Goal: Navigation & Orientation: Find specific page/section

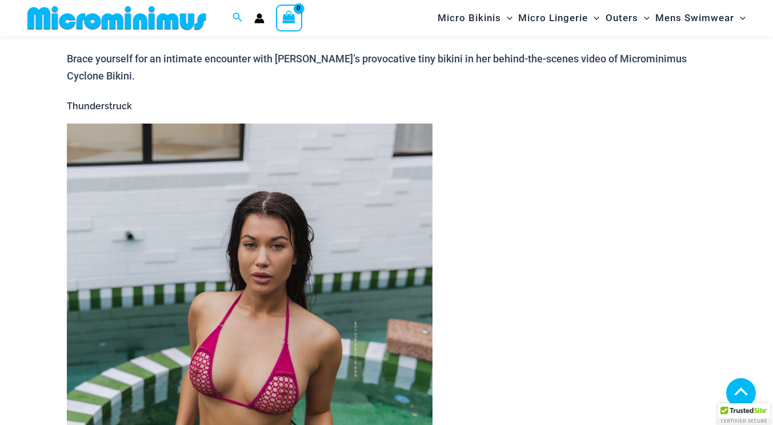
scroll to position [765, 0]
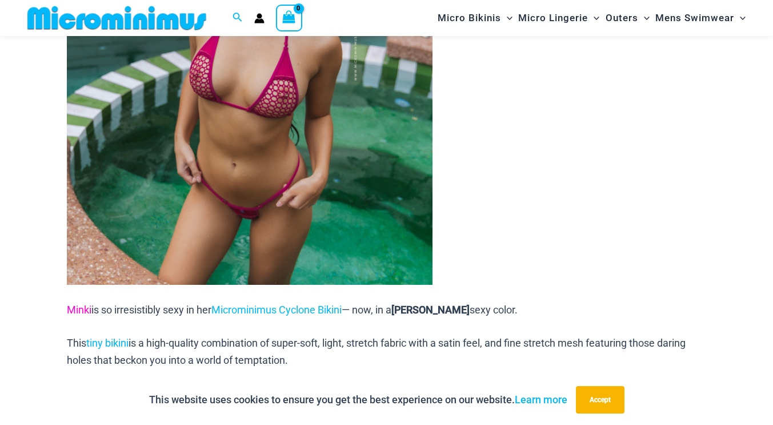
click at [83, 304] on span "Minki" at bounding box center [79, 310] width 25 height 12
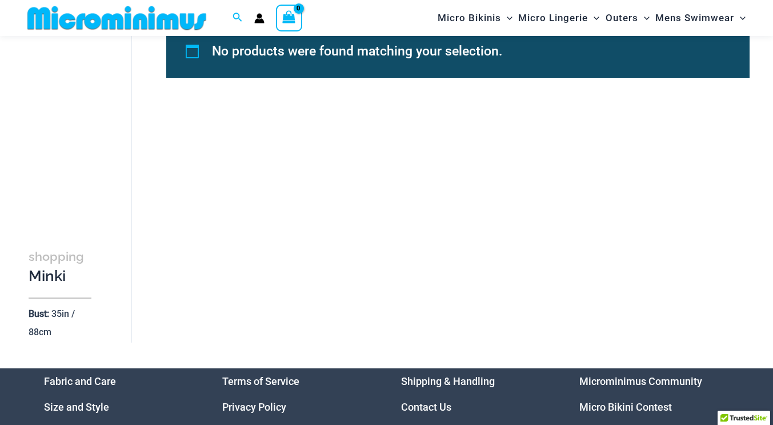
scroll to position [95, 0]
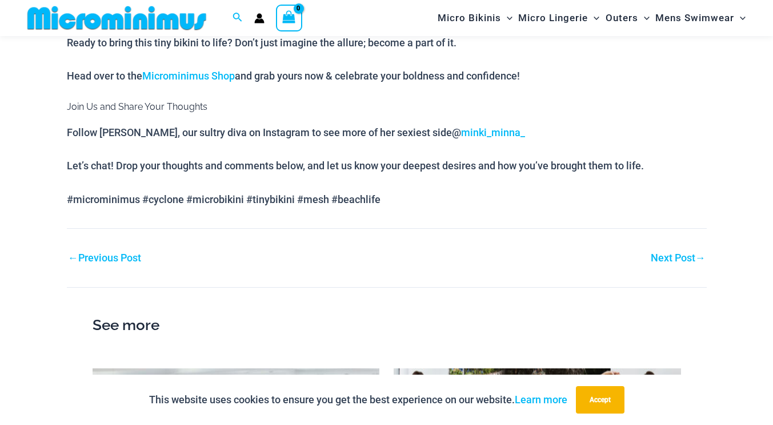
scroll to position [1234, 0]
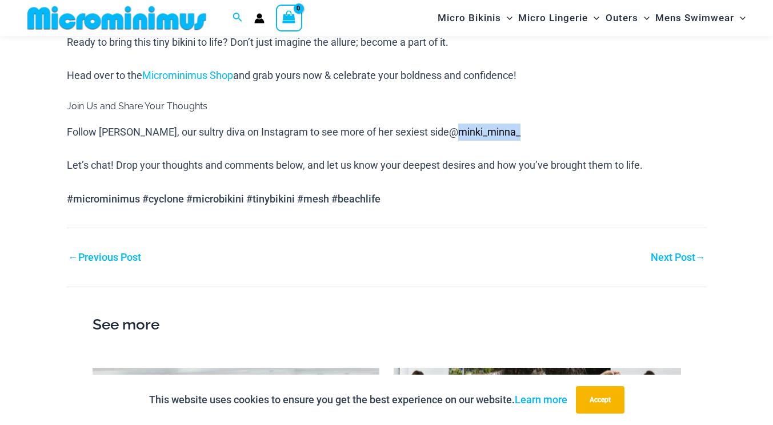
drag, startPoint x: 496, startPoint y: 117, endPoint x: 412, endPoint y: 119, distance: 84.1
click at [412, 123] on p "Follow Minki, our sultry diva on Instagram to see more of her sexiest side @ mi…" at bounding box center [387, 131] width 640 height 17
